Goal: Check status

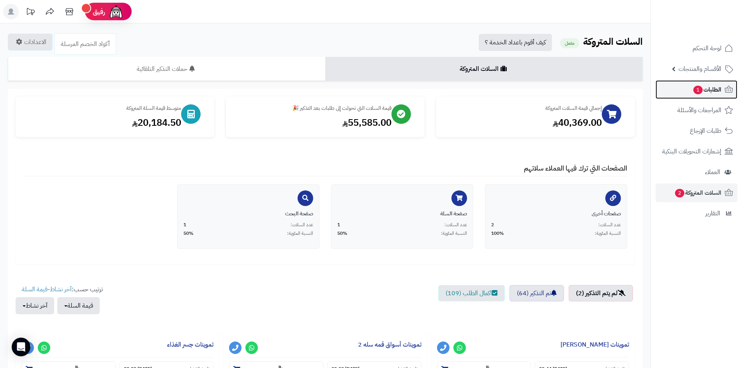
click at [729, 87] on icon at bounding box center [728, 89] width 9 height 9
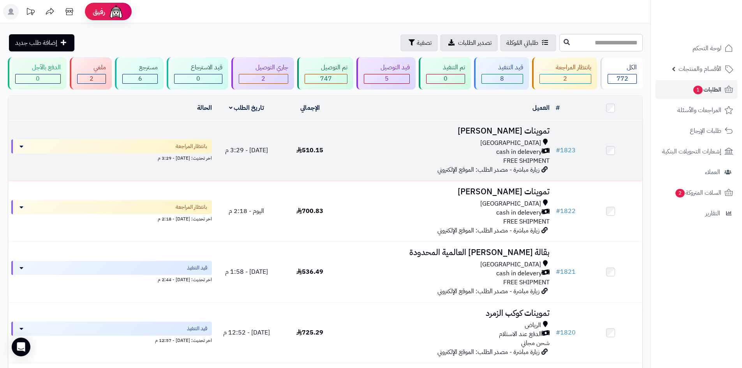
click at [469, 162] on div "Riyadh cash in delevery FREE SHIPMENT" at bounding box center [447, 152] width 205 height 27
